Goal: Information Seeking & Learning: Check status

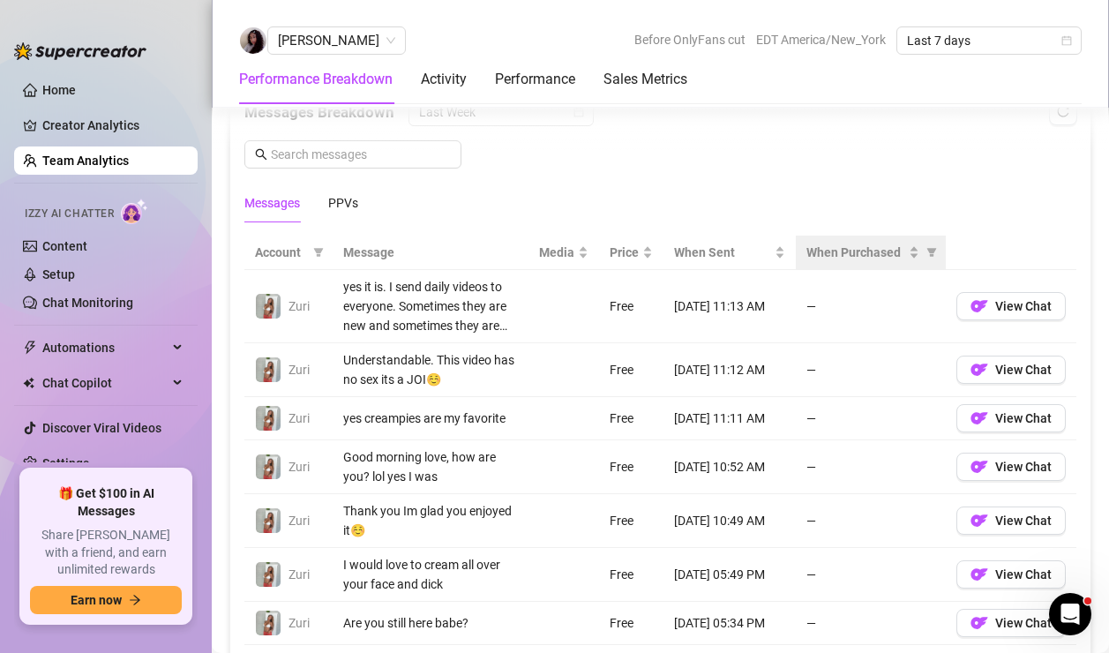
scroll to position [1095, 0]
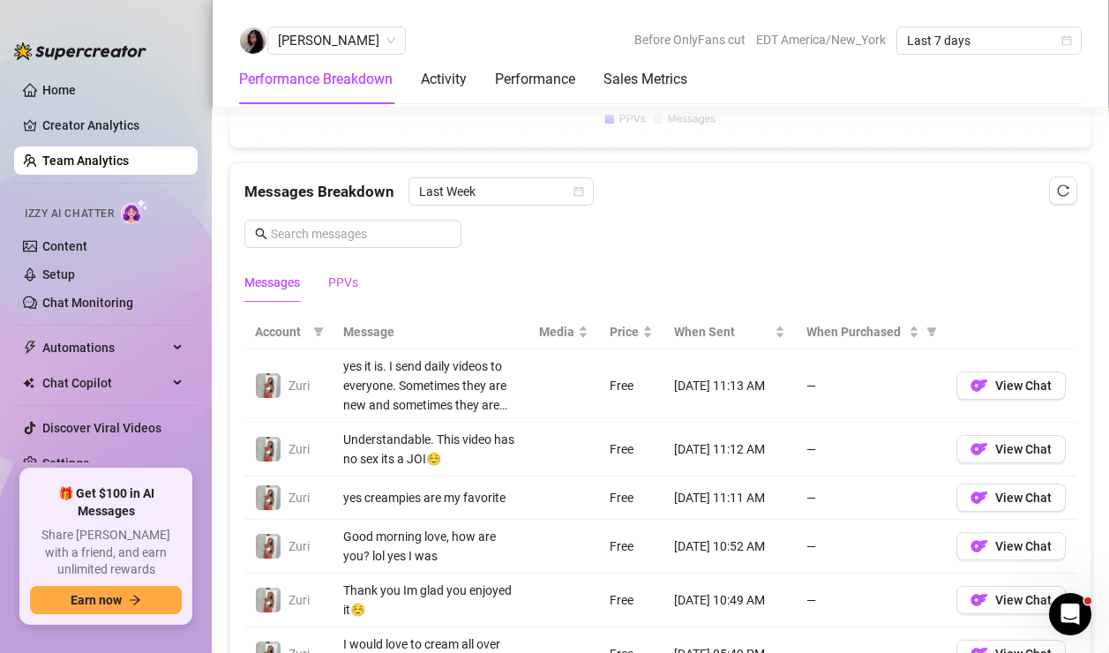
click at [348, 274] on div "PPVs" at bounding box center [343, 282] width 30 height 19
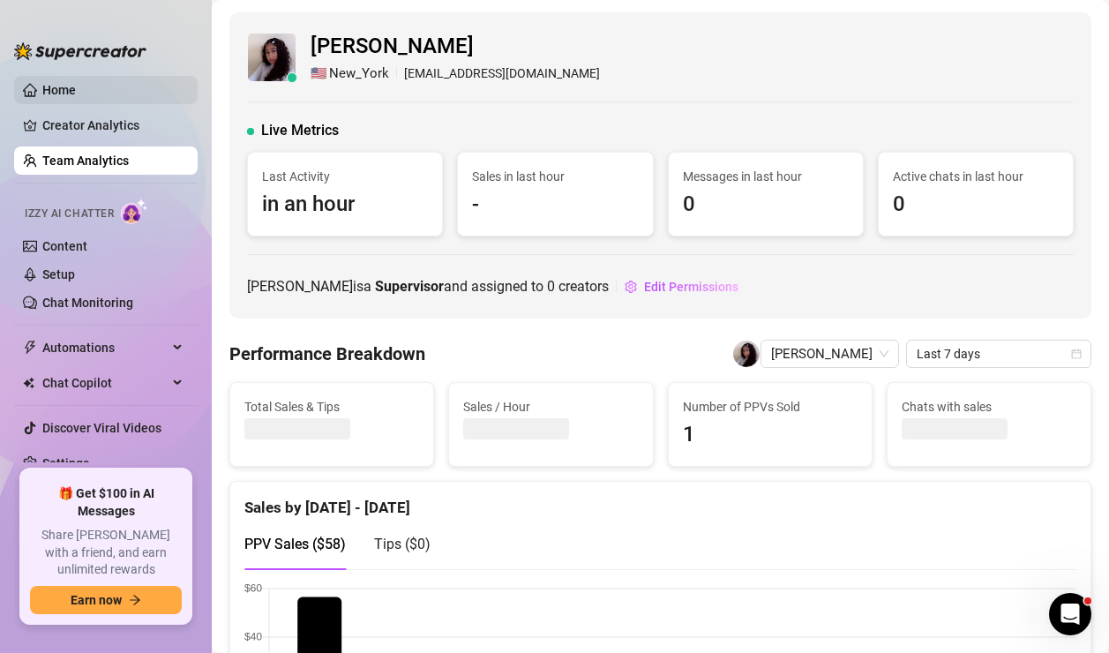
click at [71, 96] on link "Home" at bounding box center [59, 90] width 34 height 14
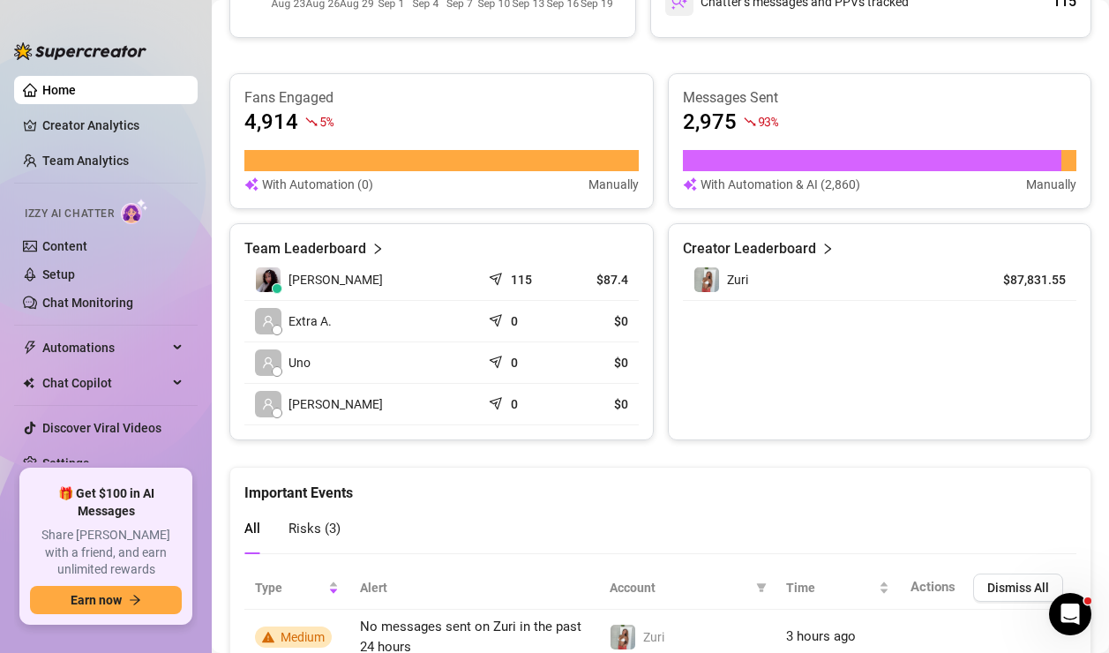
scroll to position [318, 0]
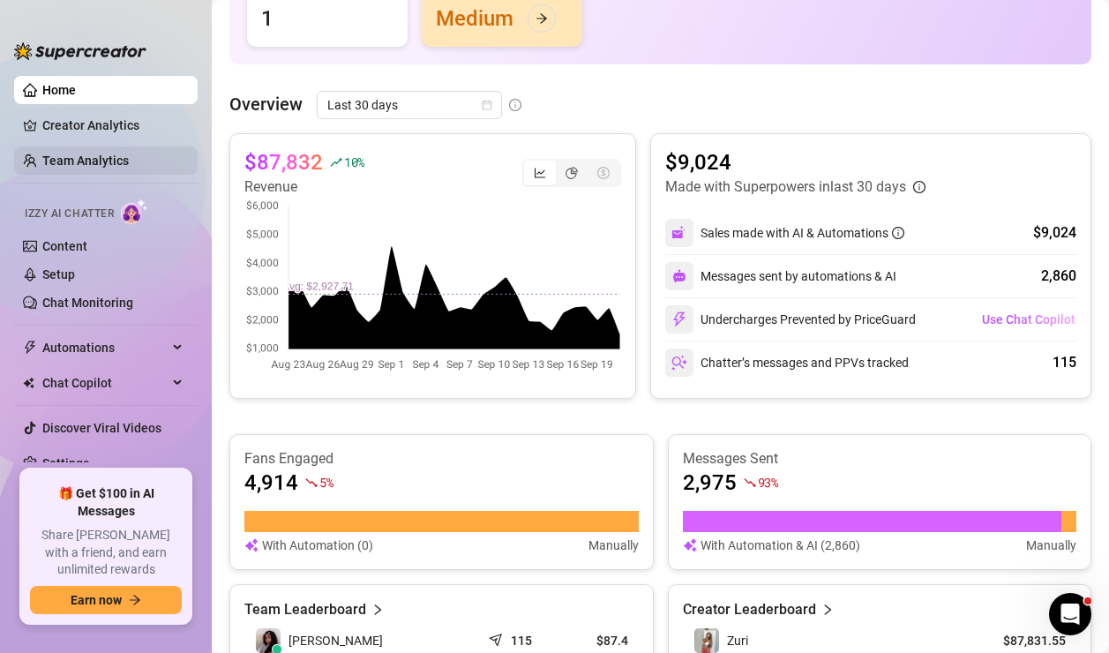
click at [129, 168] on link "Team Analytics" at bounding box center [85, 161] width 86 height 14
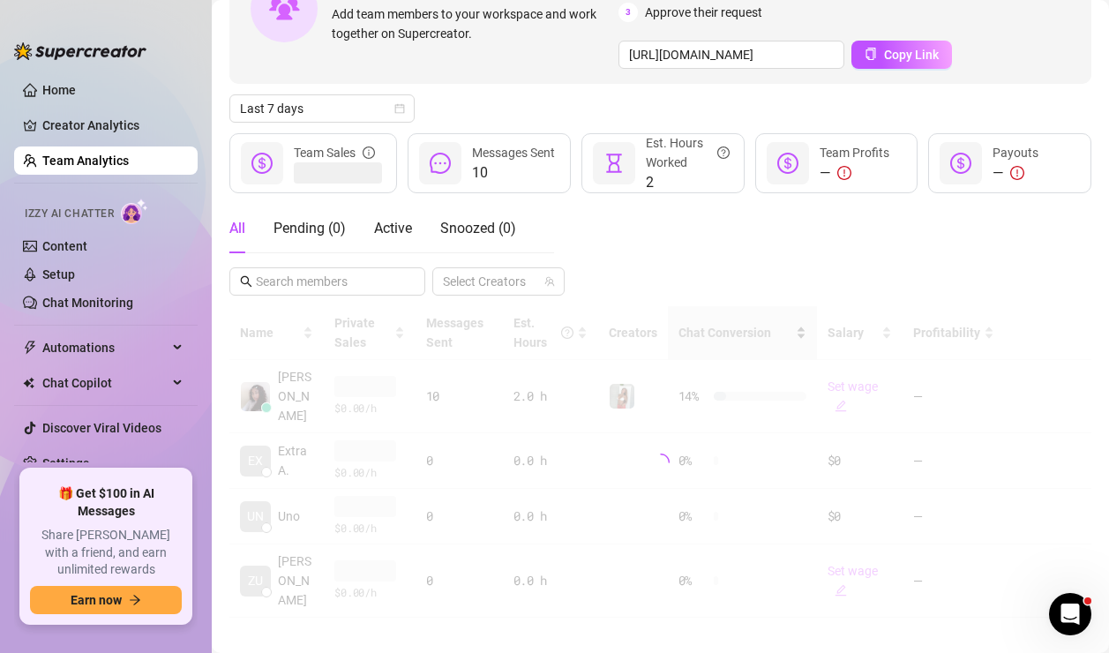
scroll to position [129, 0]
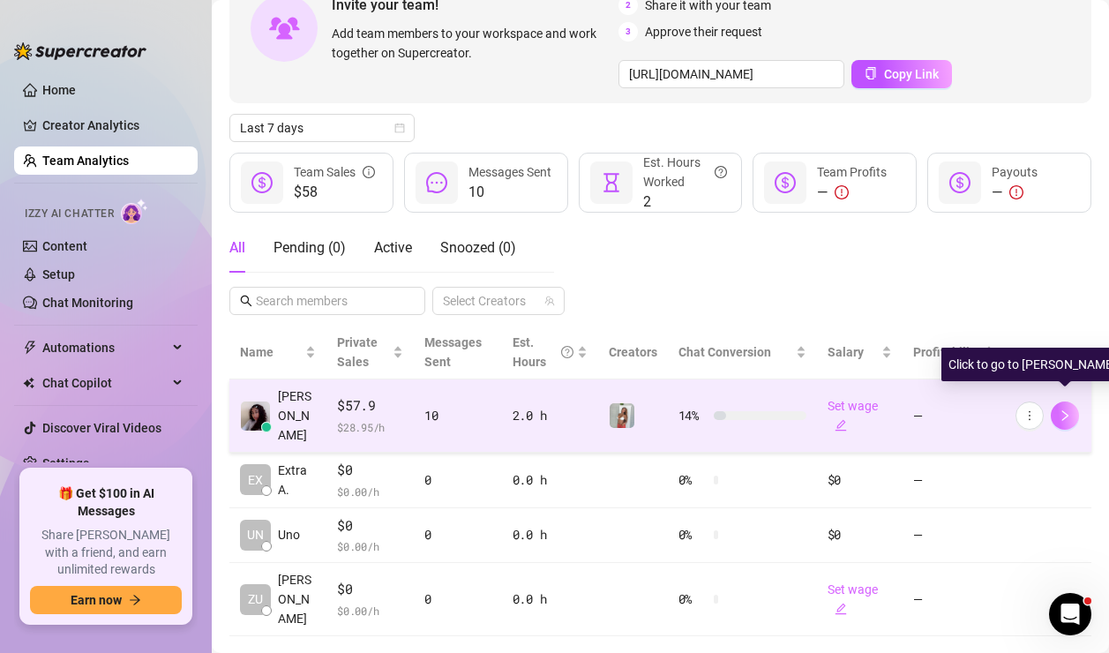
click at [1060, 409] on icon "right" at bounding box center [1065, 415] width 12 height 12
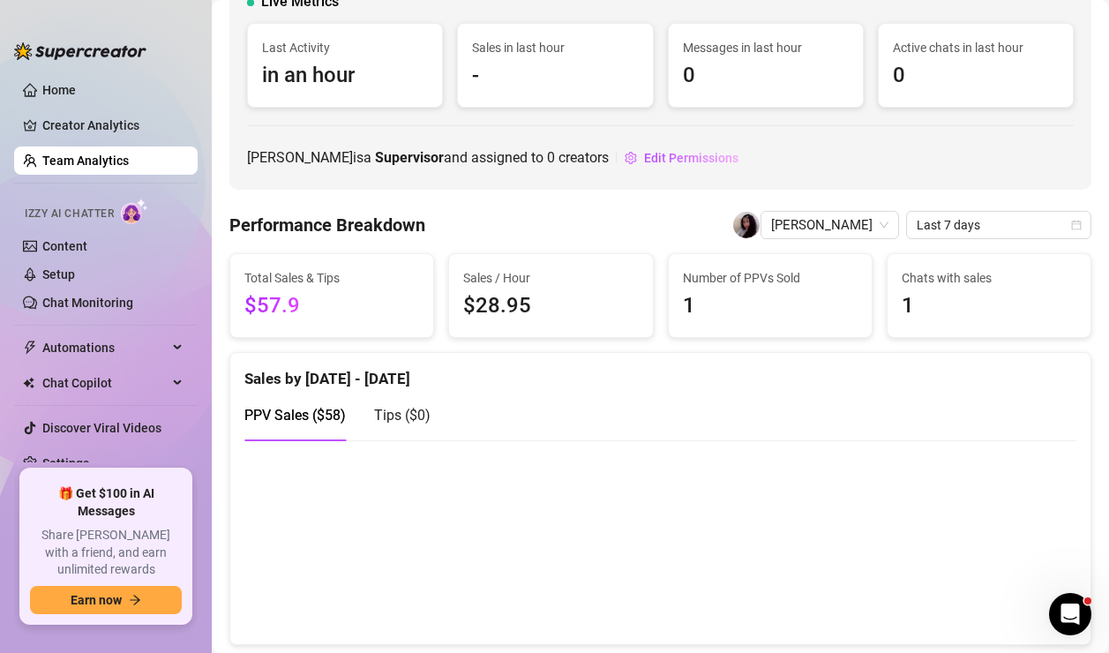
click at [319, 544] on canvas at bounding box center [660, 541] width 832 height 176
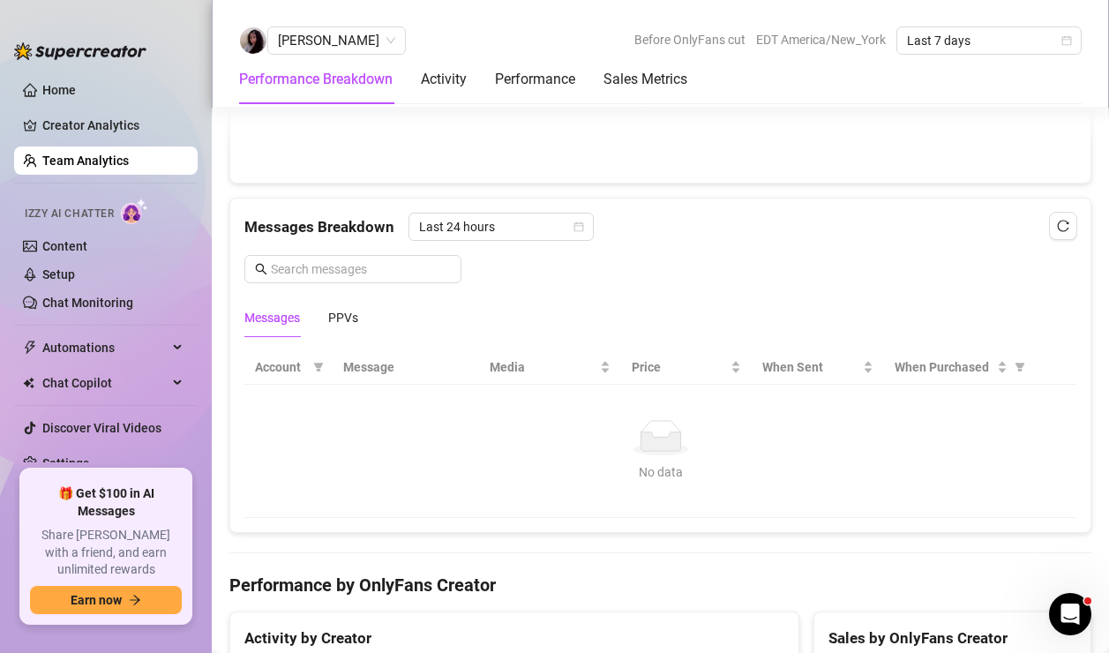
scroll to position [898, 0]
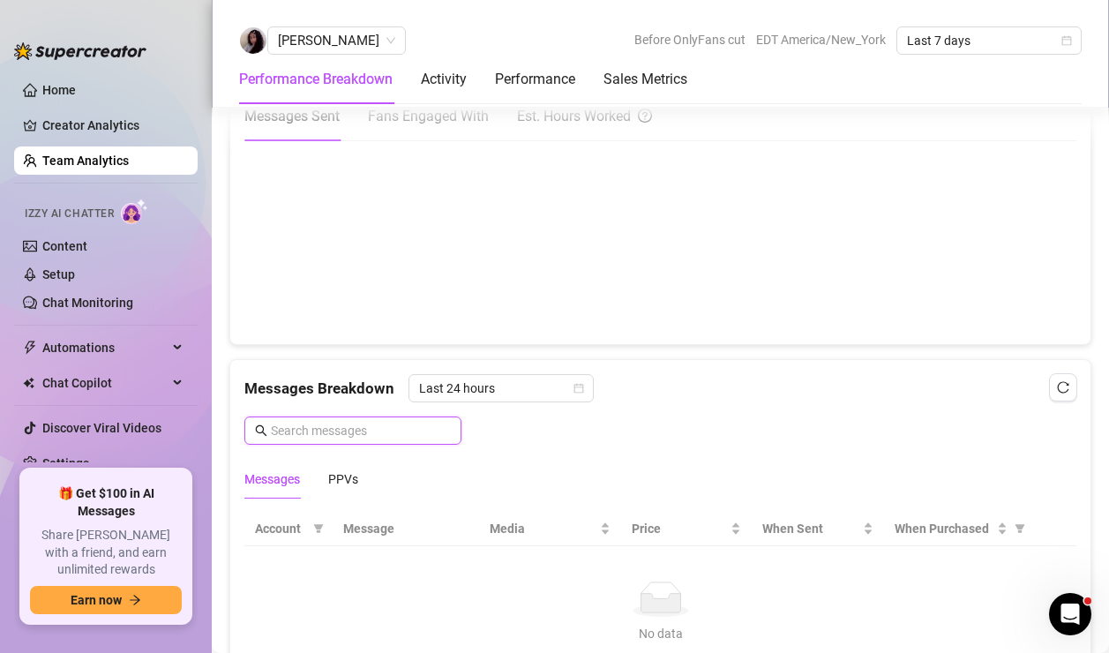
click at [399, 439] on input "text" at bounding box center [361, 430] width 180 height 19
click at [356, 471] on div "PPVs" at bounding box center [343, 478] width 30 height 19
click at [500, 396] on span "Last 24 hours" at bounding box center [501, 388] width 164 height 26
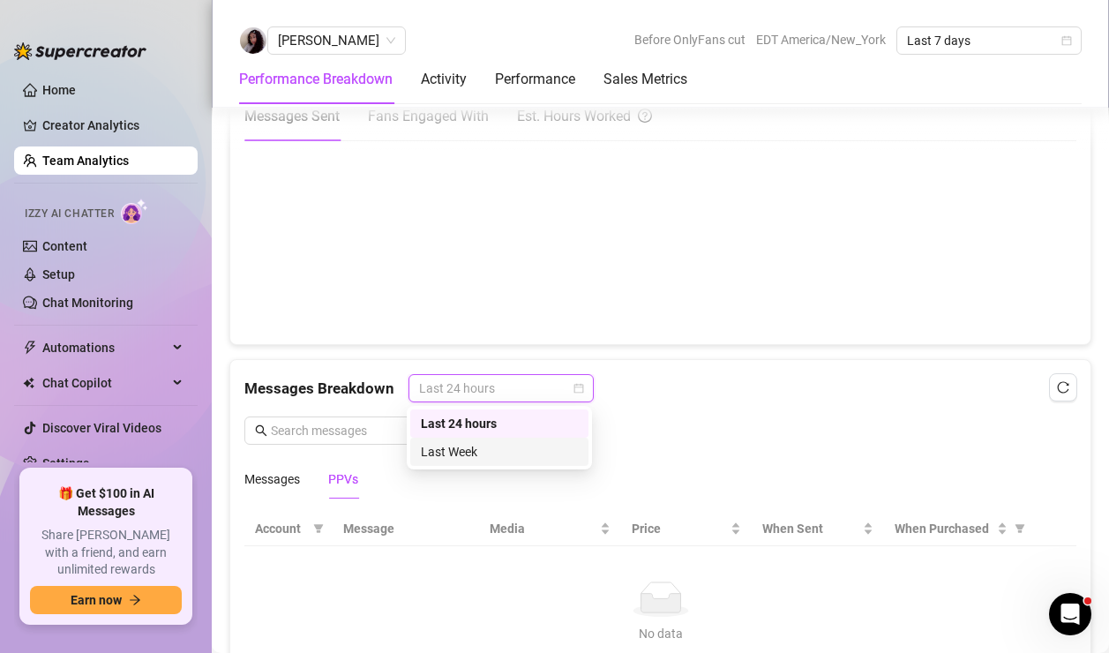
click at [493, 454] on div "Last Week" at bounding box center [499, 451] width 157 height 19
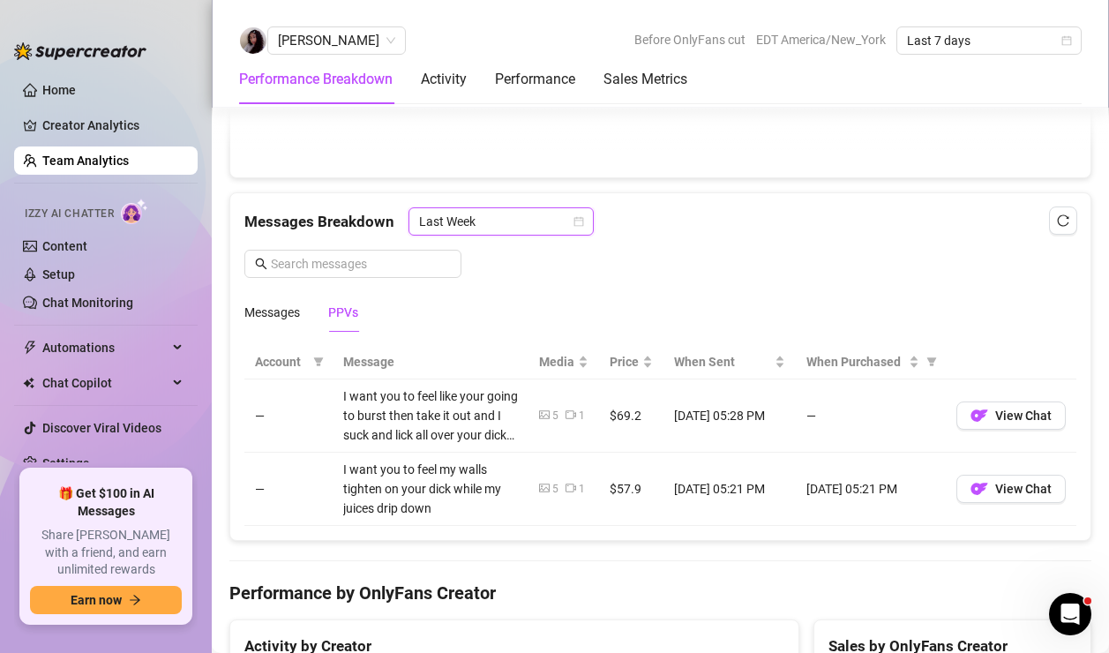
scroll to position [1158, 0]
